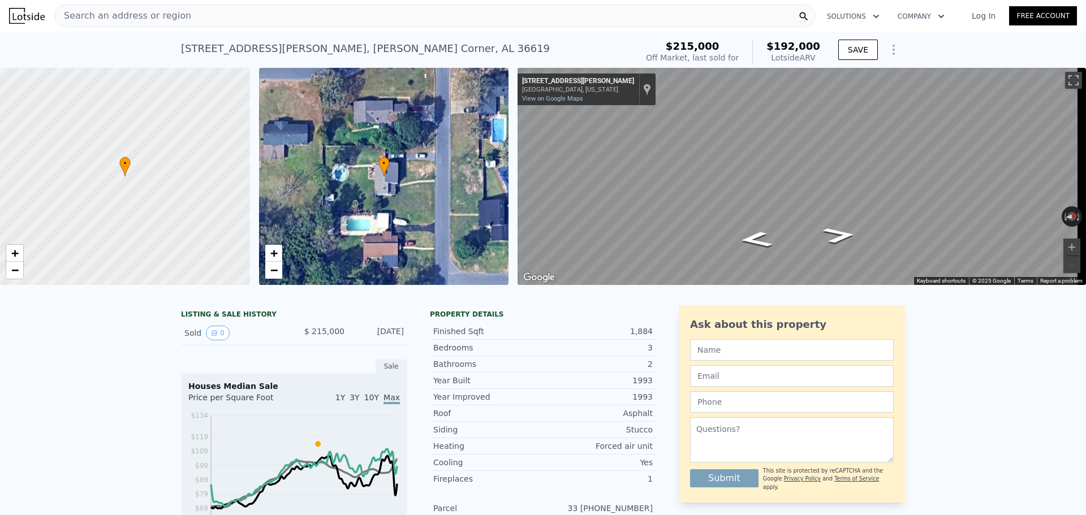
click at [344, 187] on div "• + −" at bounding box center [384, 176] width 250 height 217
click at [893, 52] on icon "Show Options" at bounding box center [894, 50] width 14 height 14
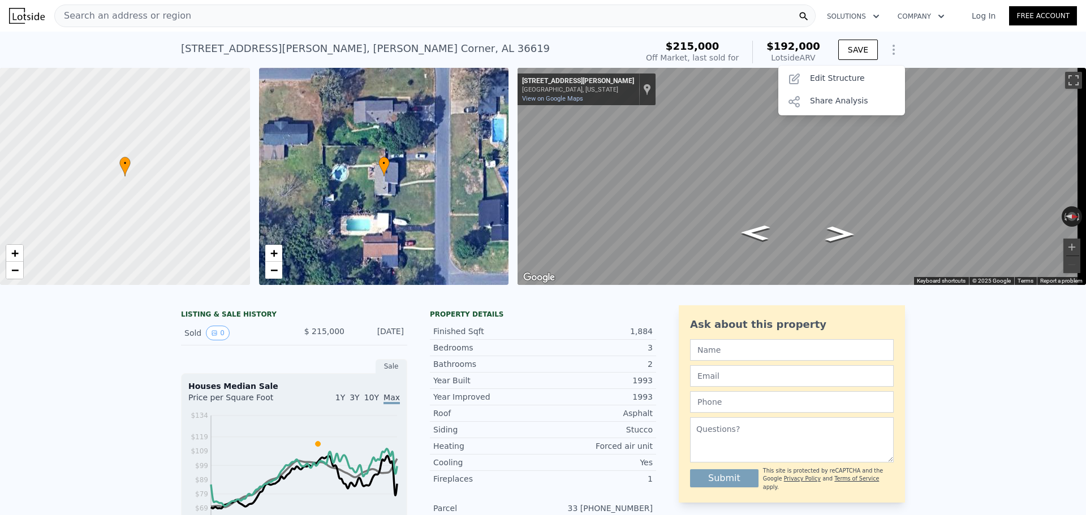
click at [893, 51] on icon "Show Options" at bounding box center [894, 50] width 14 height 14
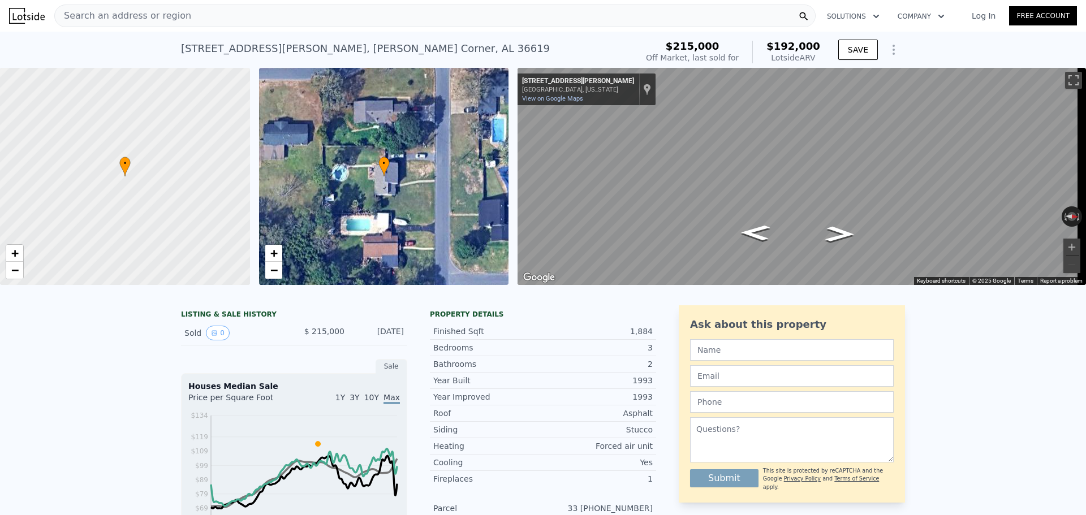
click at [375, 175] on div "• + −" at bounding box center [384, 176] width 250 height 217
click at [181, 176] on div at bounding box center [125, 176] width 300 height 261
click at [126, 170] on icon at bounding box center [125, 166] width 10 height 19
click at [240, 321] on div "LISTING & SALE HISTORY" at bounding box center [294, 315] width 226 height 11
click at [215, 340] on button "0" at bounding box center [218, 333] width 24 height 15
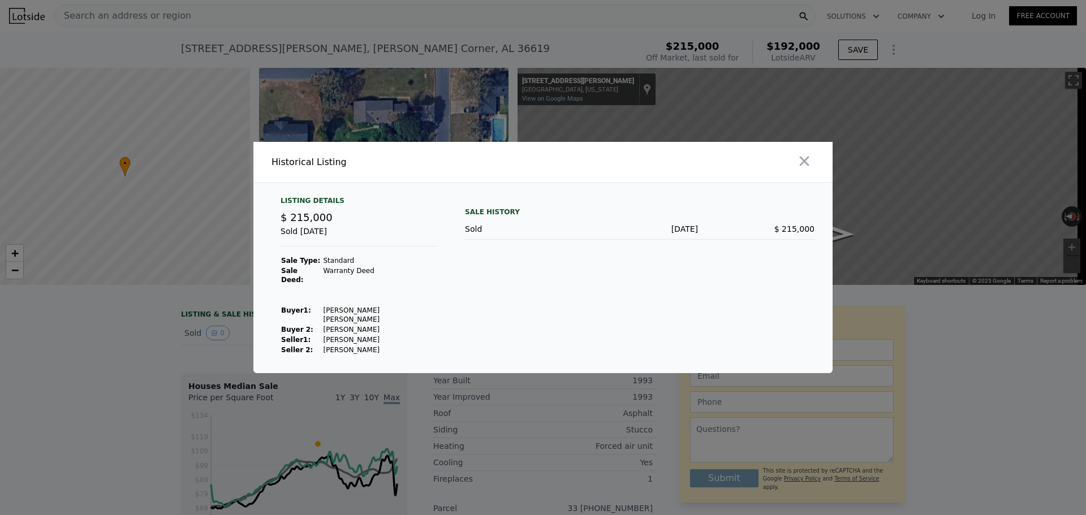
click at [307, 210] on div "Listing Details" at bounding box center [359, 203] width 157 height 14
click at [803, 166] on icon "button" at bounding box center [805, 162] width 10 height 10
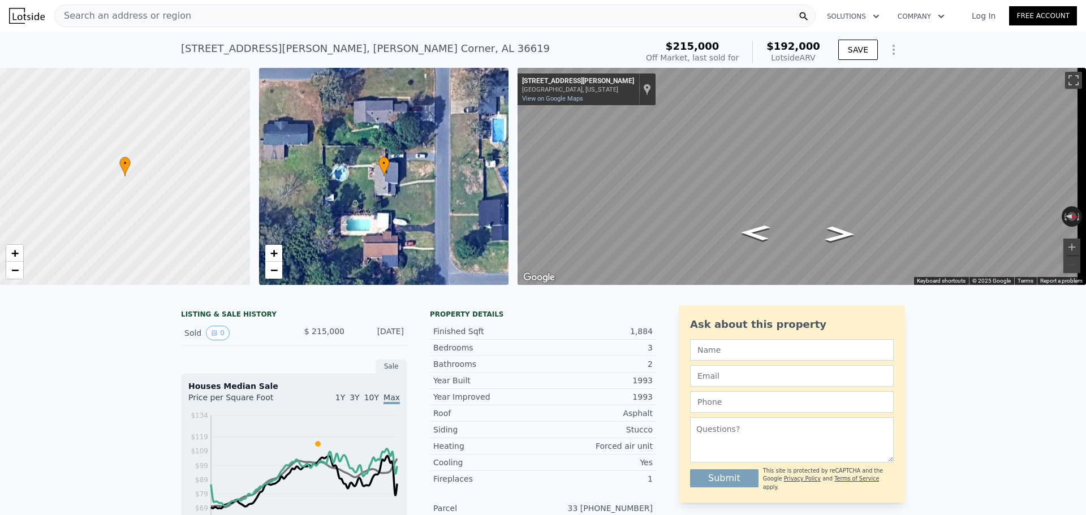
click at [136, 15] on span "Search an address or region" at bounding box center [123, 16] width 136 height 14
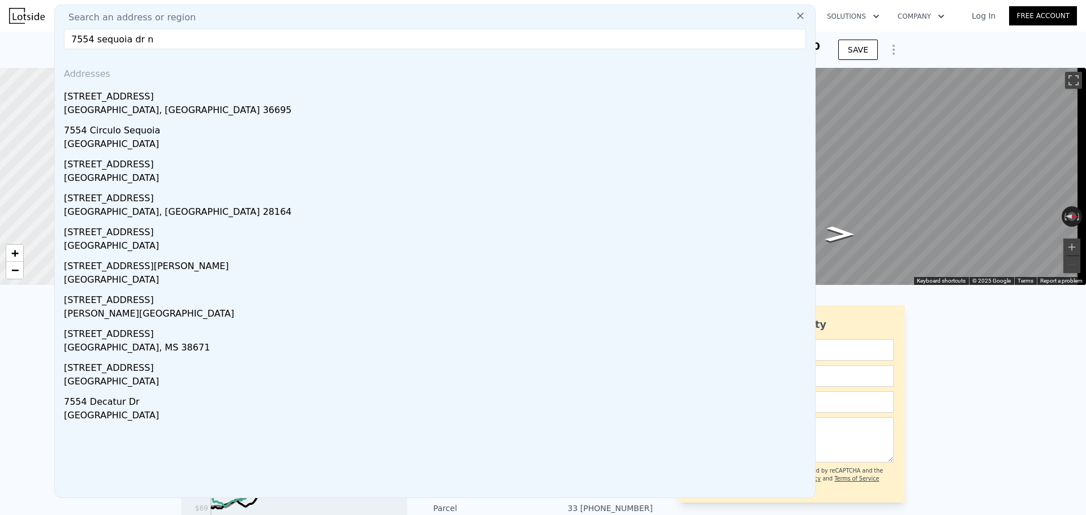
type input "7554 sequoia dr n"
click at [105, 92] on div "[STREET_ADDRESS]" at bounding box center [437, 94] width 747 height 18
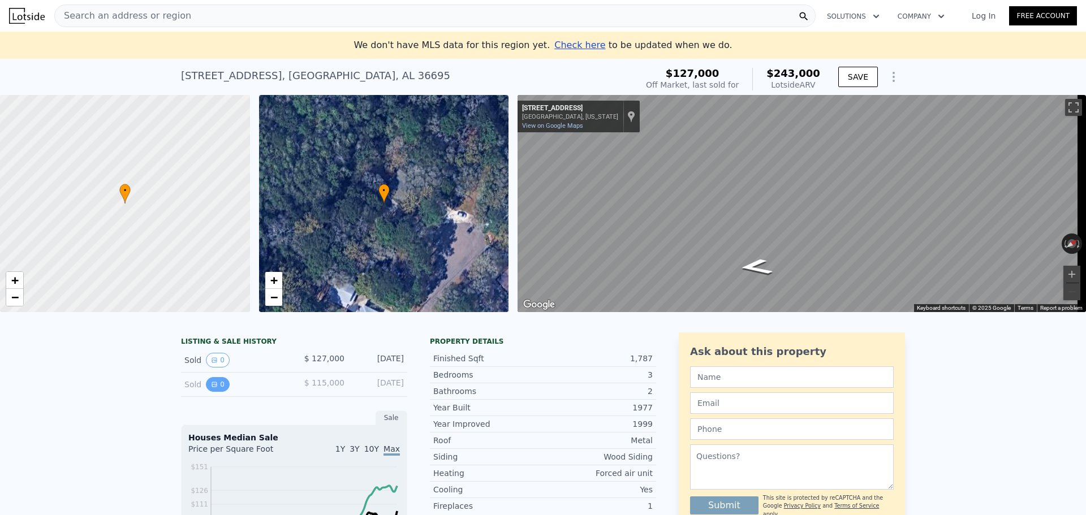
click at [212, 388] on icon "View historical data" at bounding box center [214, 384] width 7 height 7
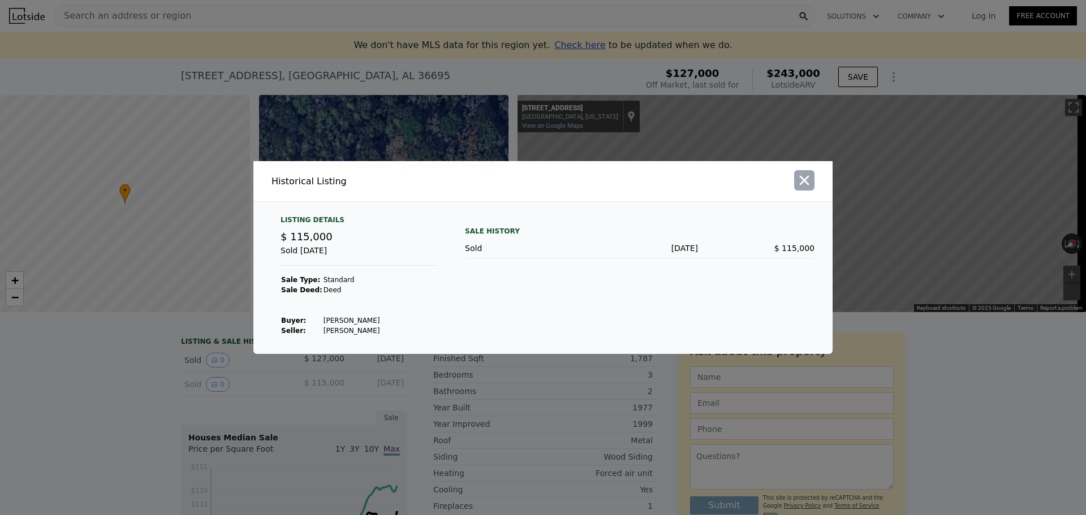
click at [801, 179] on icon "button" at bounding box center [804, 180] width 16 height 16
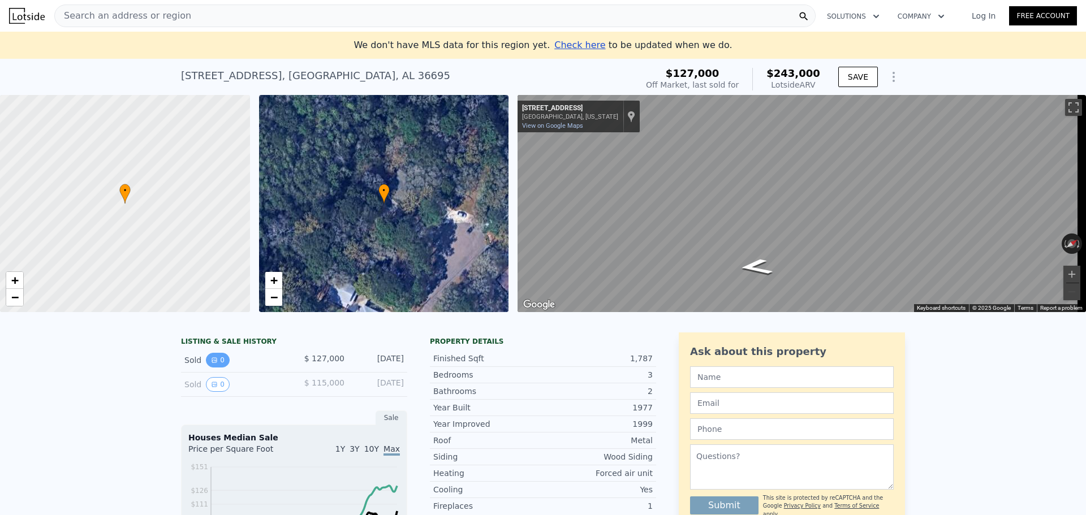
click at [212, 363] on icon "View historical data" at bounding box center [214, 360] width 5 height 5
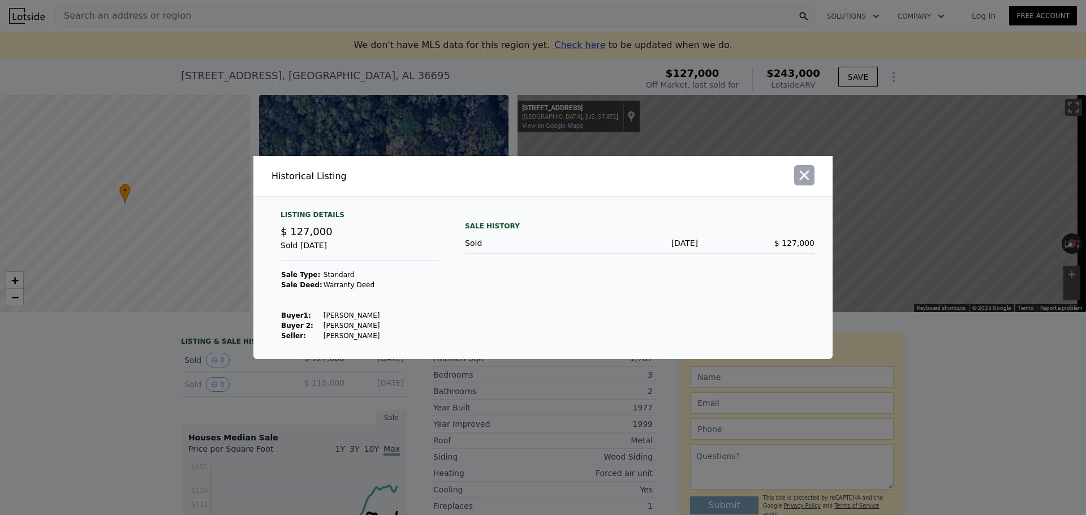
click at [801, 172] on icon "button" at bounding box center [805, 176] width 10 height 10
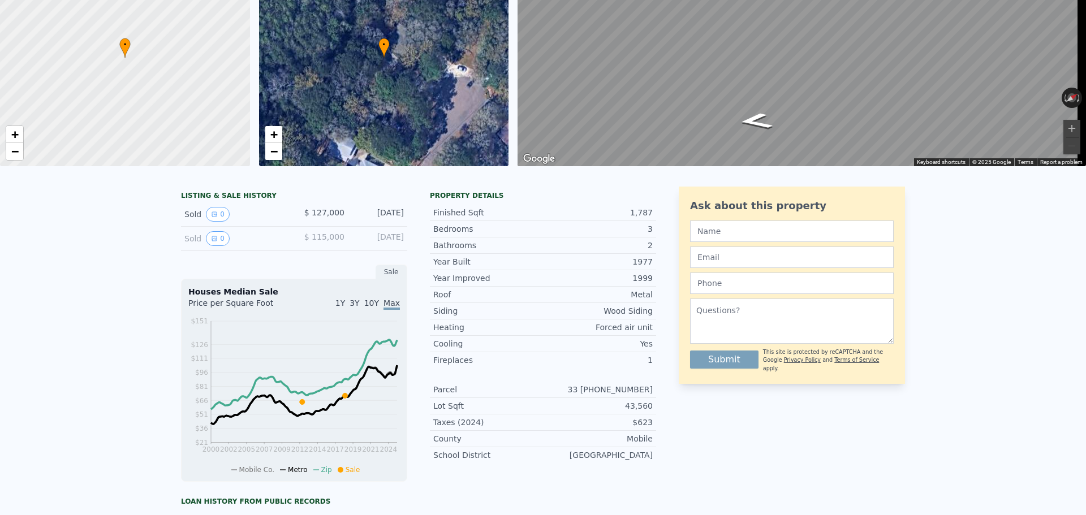
scroll to position [13, 0]
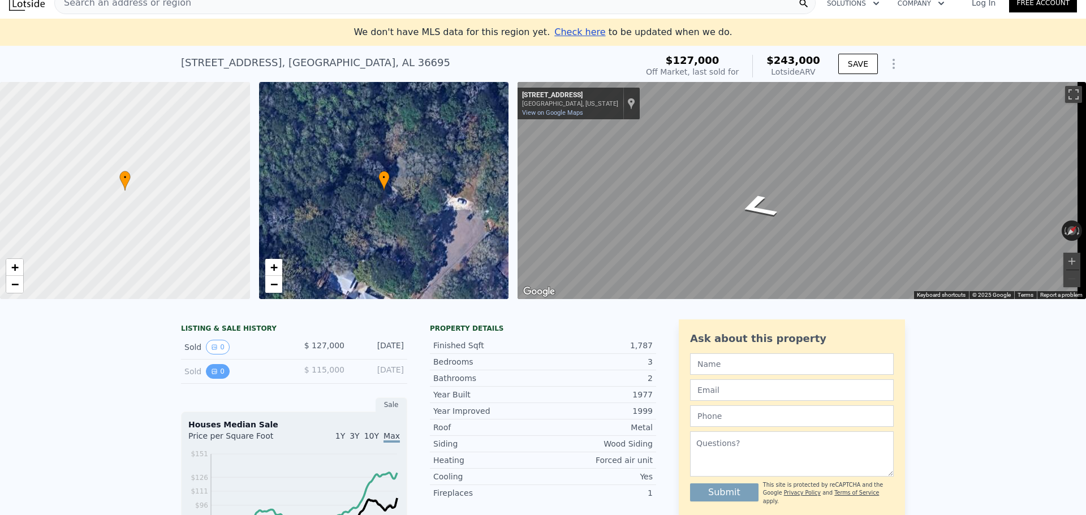
click at [212, 379] on button "0" at bounding box center [218, 371] width 24 height 15
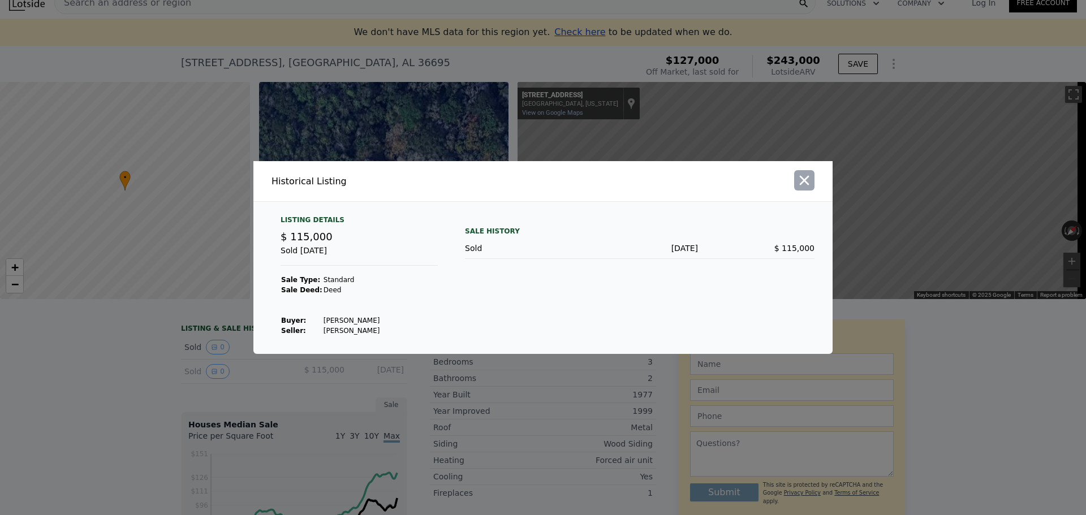
click at [803, 183] on icon "button" at bounding box center [805, 181] width 10 height 10
